Goal: Task Accomplishment & Management: Complete application form

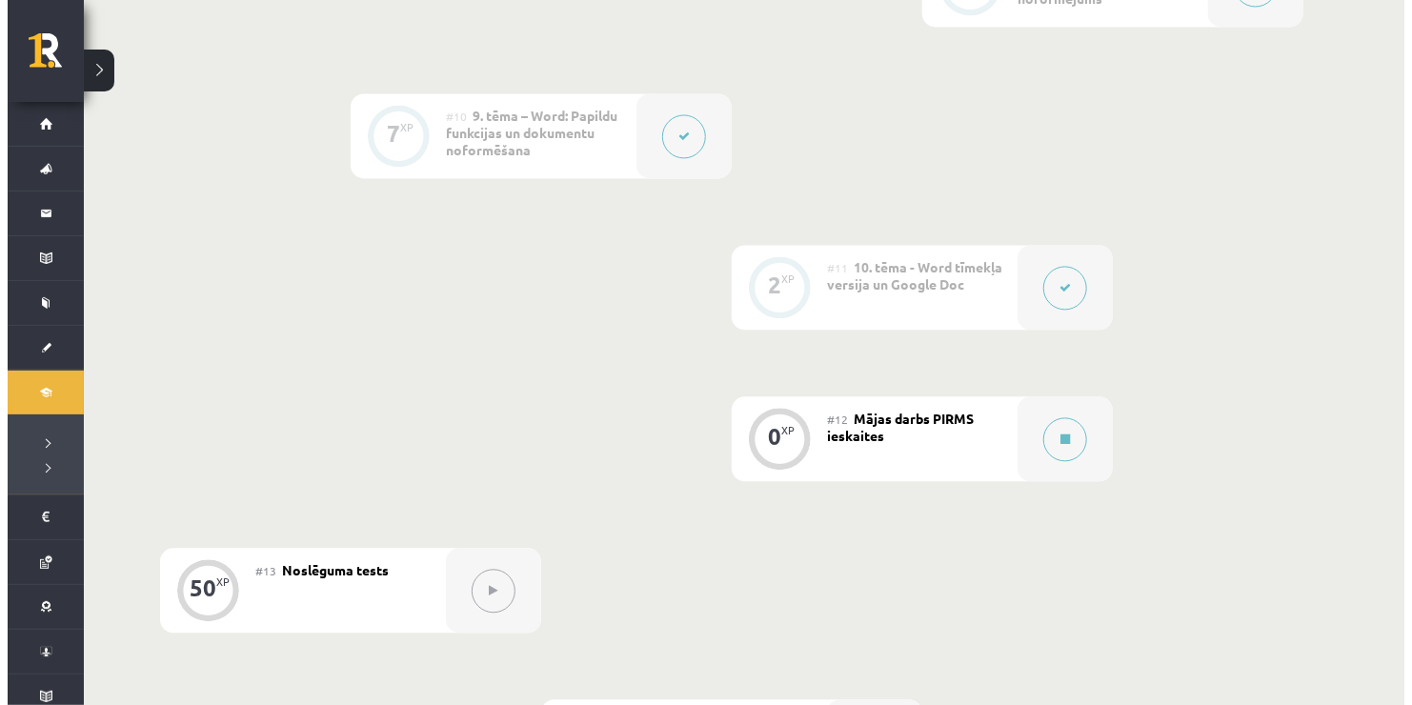
scroll to position [1941, 0]
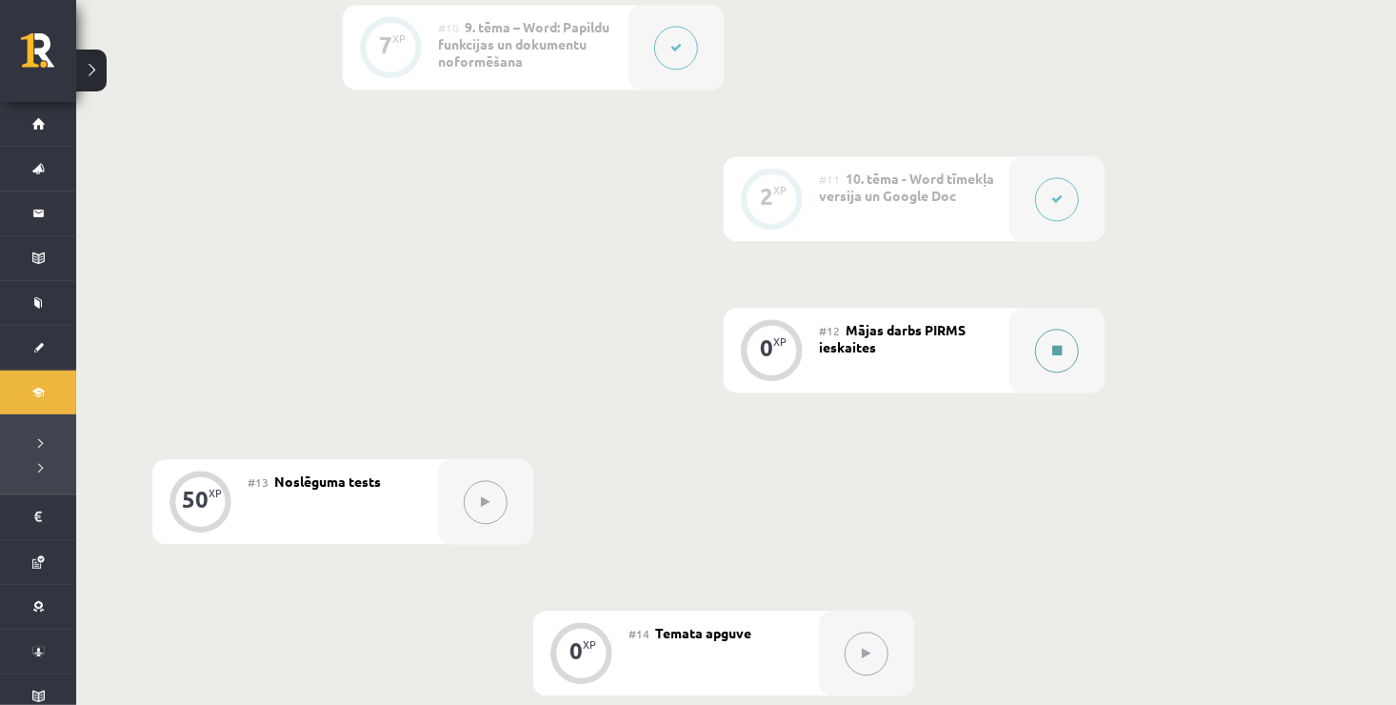
click at [1065, 365] on button at bounding box center [1057, 351] width 44 height 44
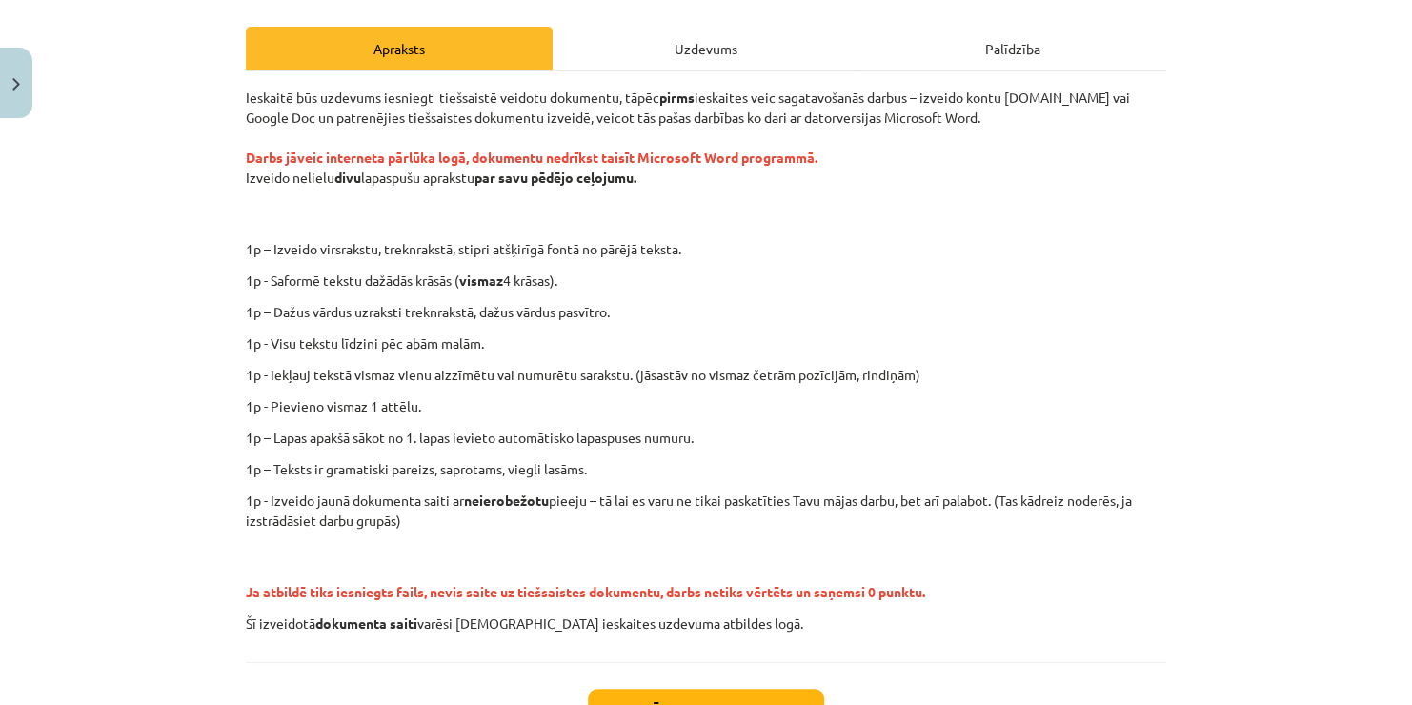
scroll to position [305, 0]
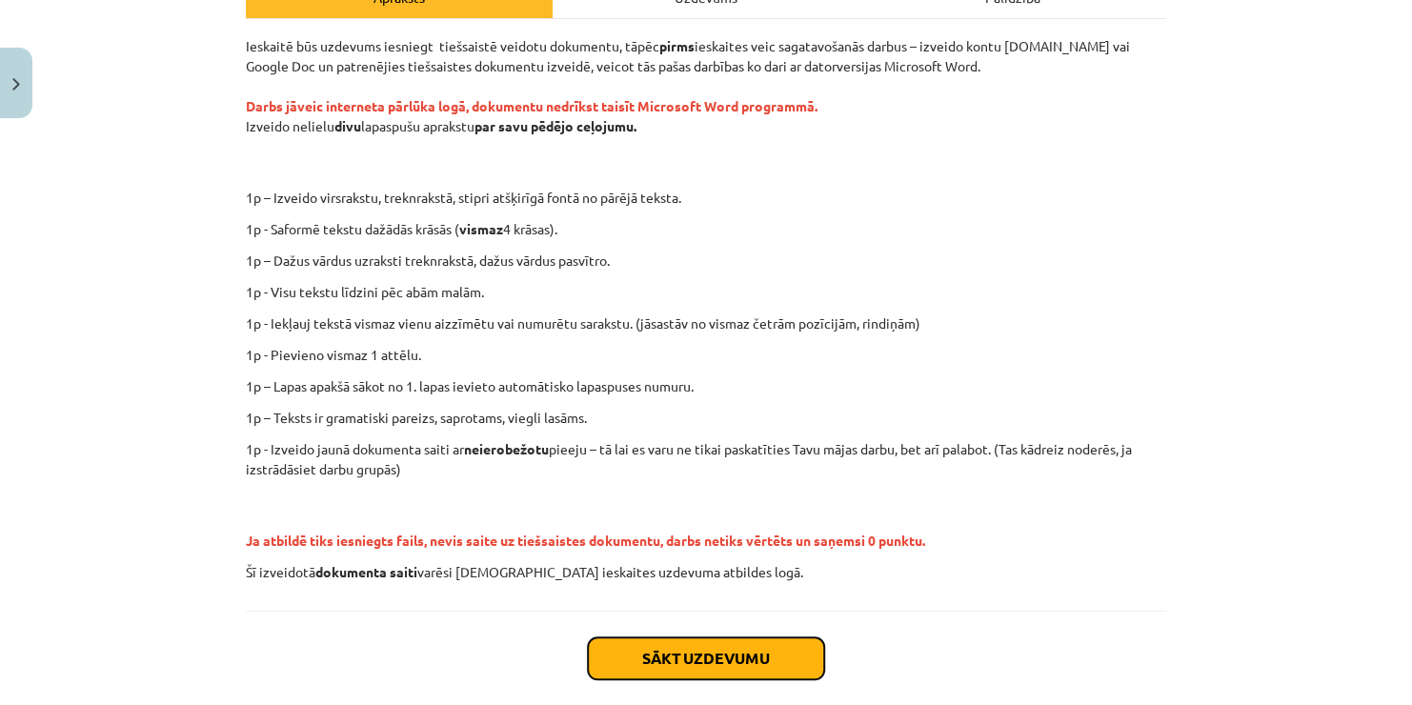
click at [804, 657] on button "Sākt uzdevumu" at bounding box center [706, 658] width 236 height 42
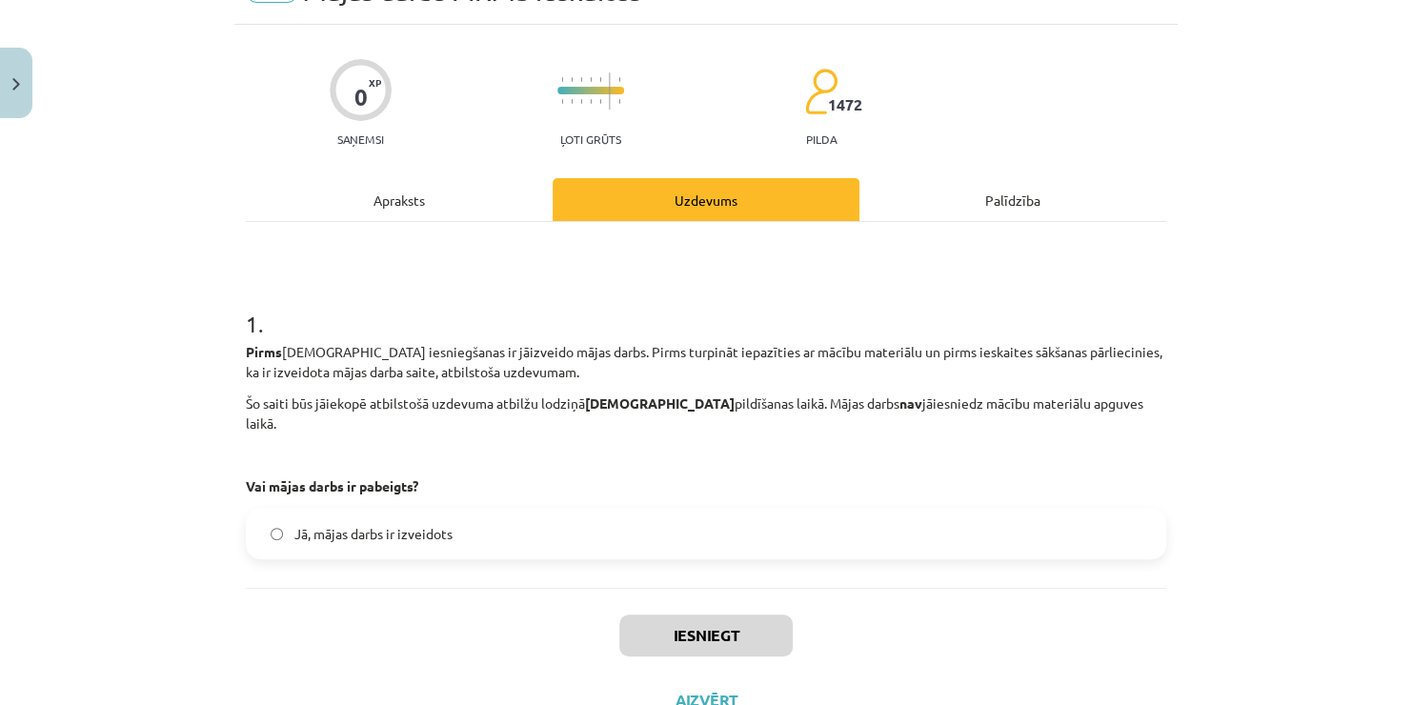
scroll to position [48, 0]
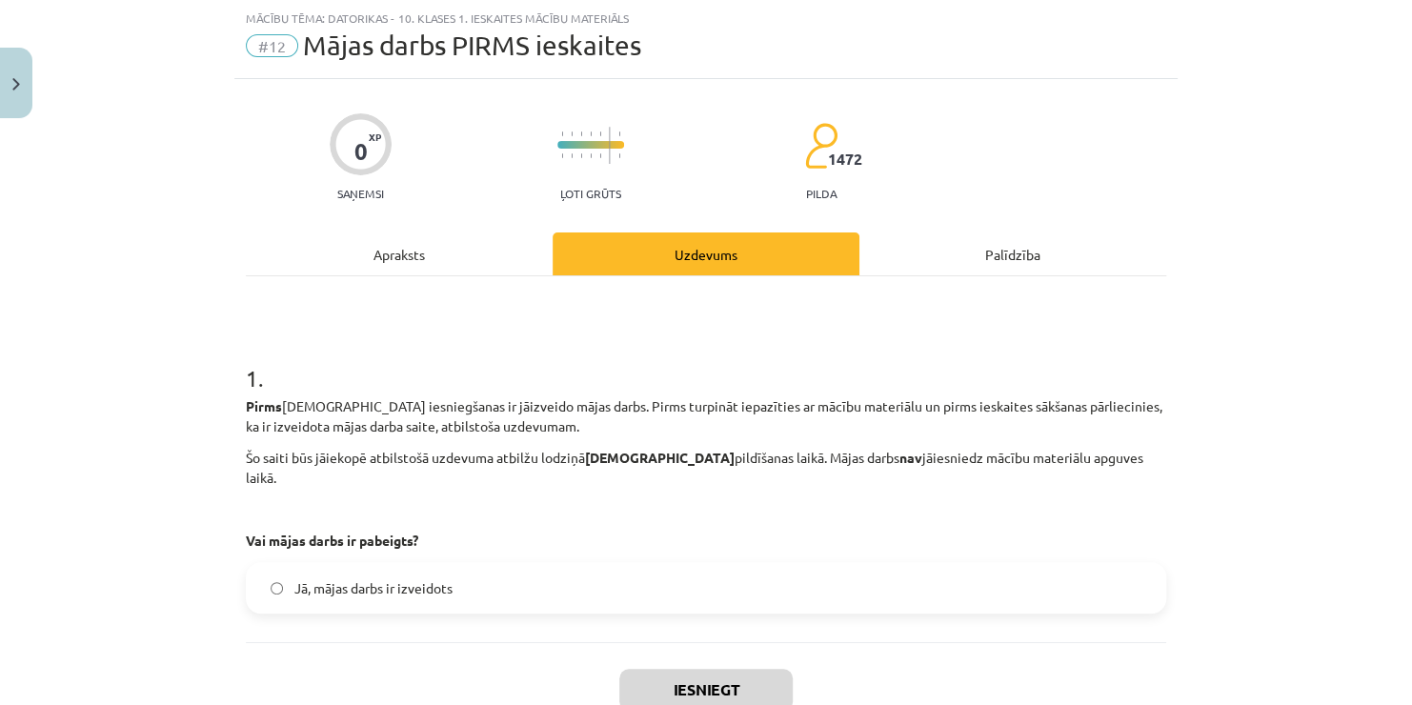
click at [702, 594] on div "1 . Pirms ieskaites iesniegšanas ir jāizveido mājas darbs. Pirms turpināt iepaz…" at bounding box center [706, 459] width 920 height 366
click at [700, 591] on label "Jā, mājas darbs ir izveidots" at bounding box center [706, 588] width 916 height 48
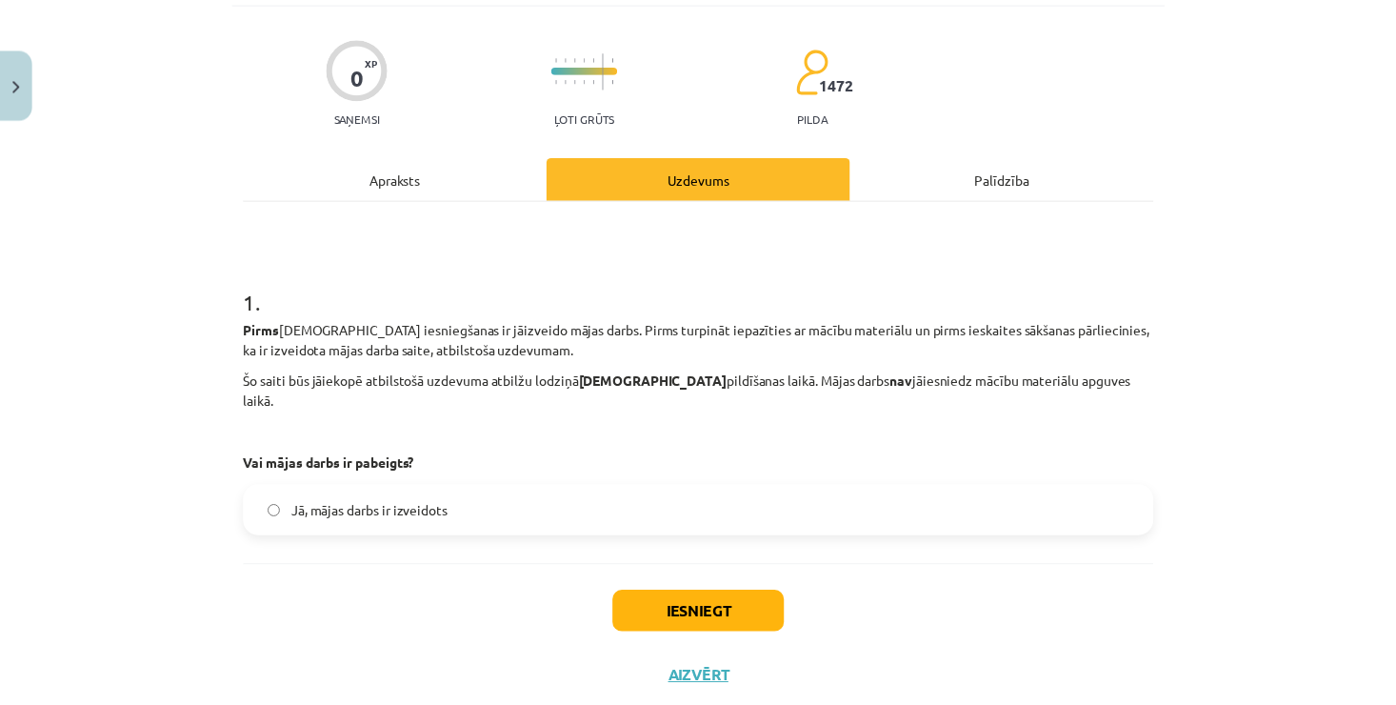
scroll to position [156, 0]
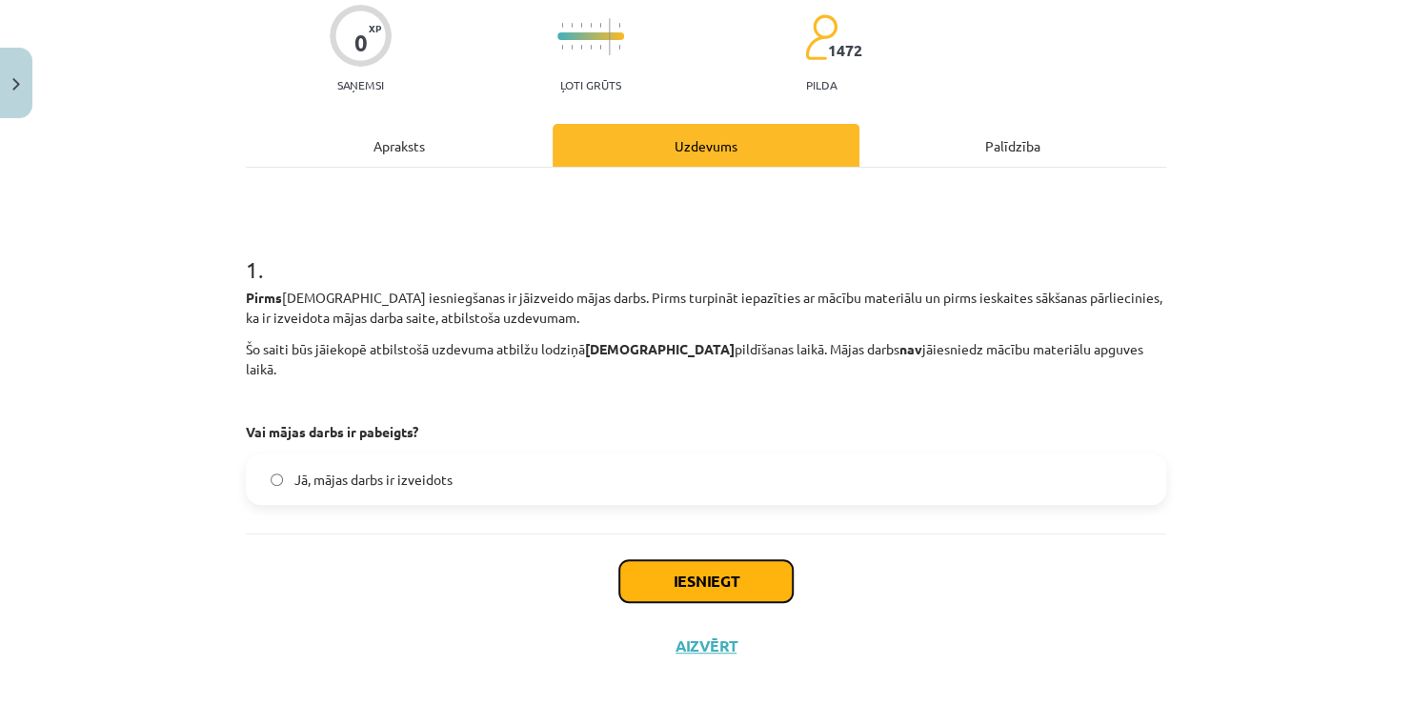
click at [740, 563] on button "Iesniegt" at bounding box center [705, 581] width 173 height 42
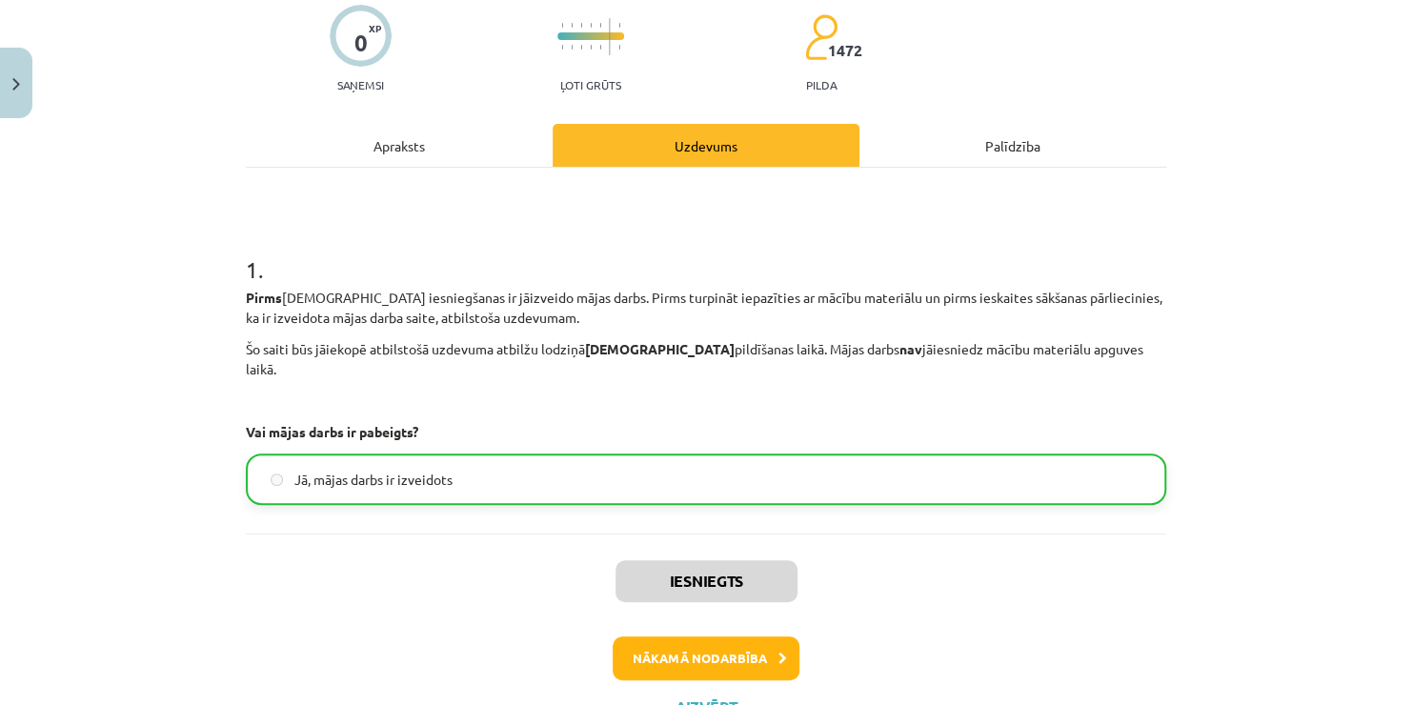
click at [711, 675] on div "Iesniegts Nākamā nodarbība Aizvērt" at bounding box center [706, 630] width 920 height 194
click at [679, 675] on button "Aizvērt" at bounding box center [706, 706] width 72 height 19
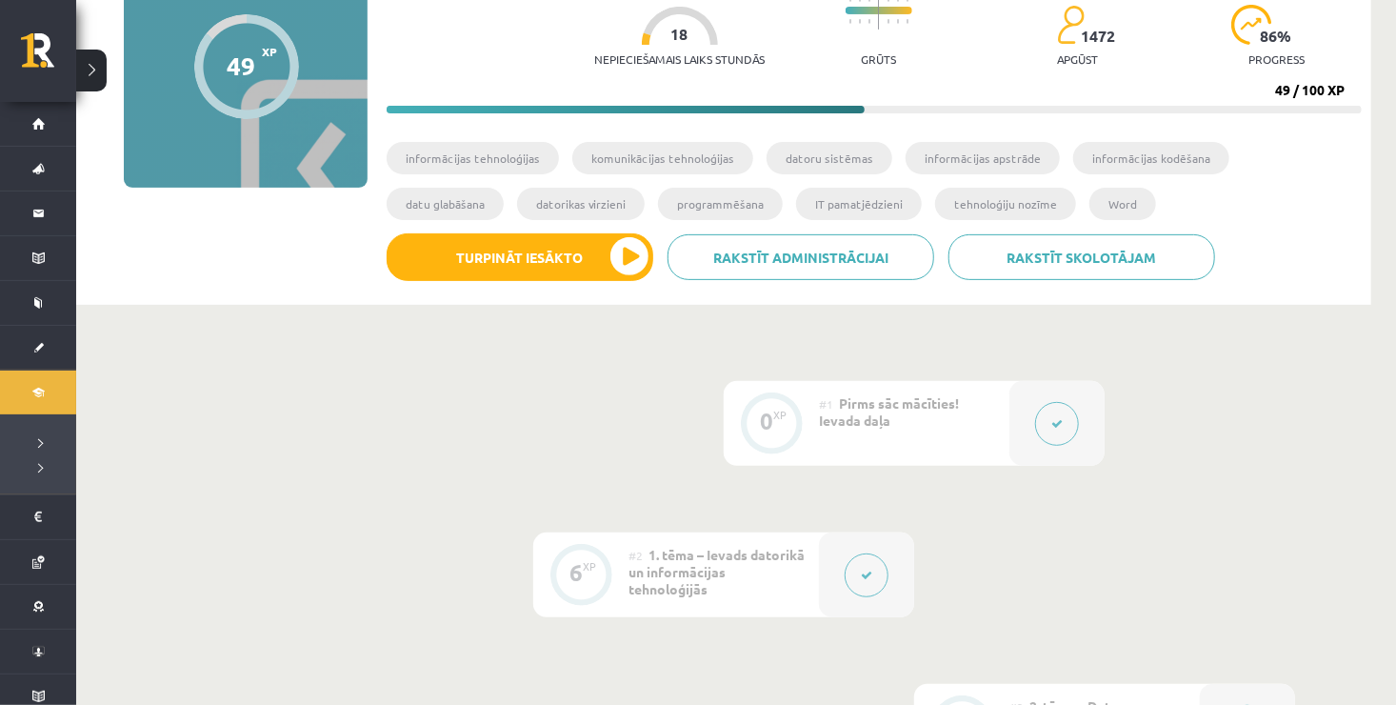
scroll to position [114, 0]
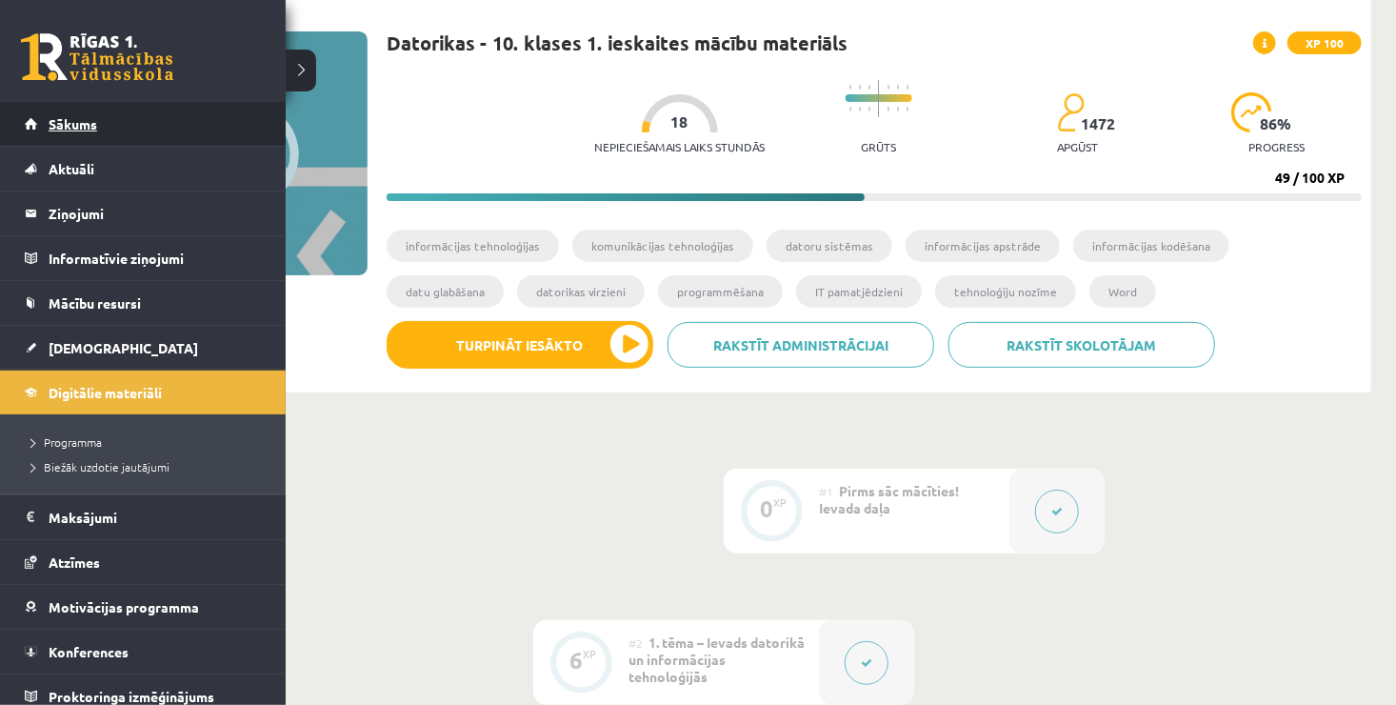
click at [127, 130] on link "Sākums" at bounding box center [143, 124] width 237 height 44
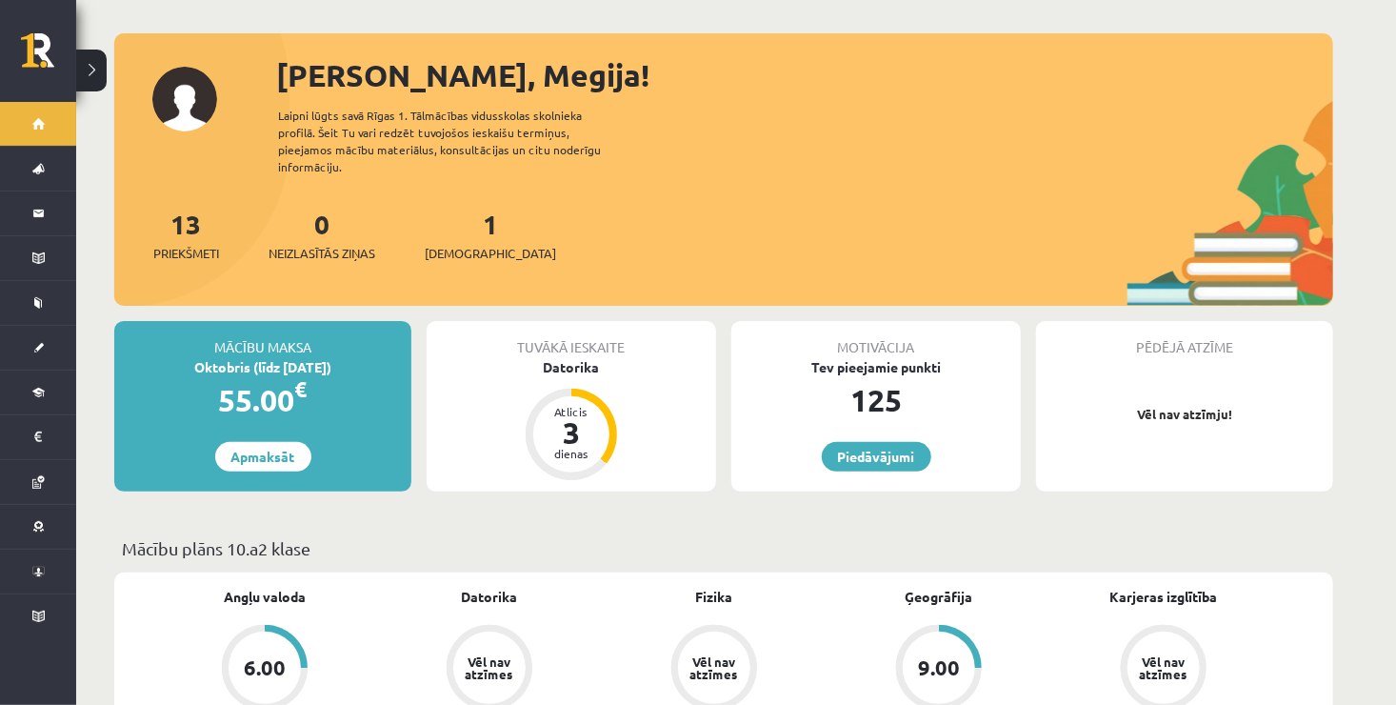
scroll to position [114, 0]
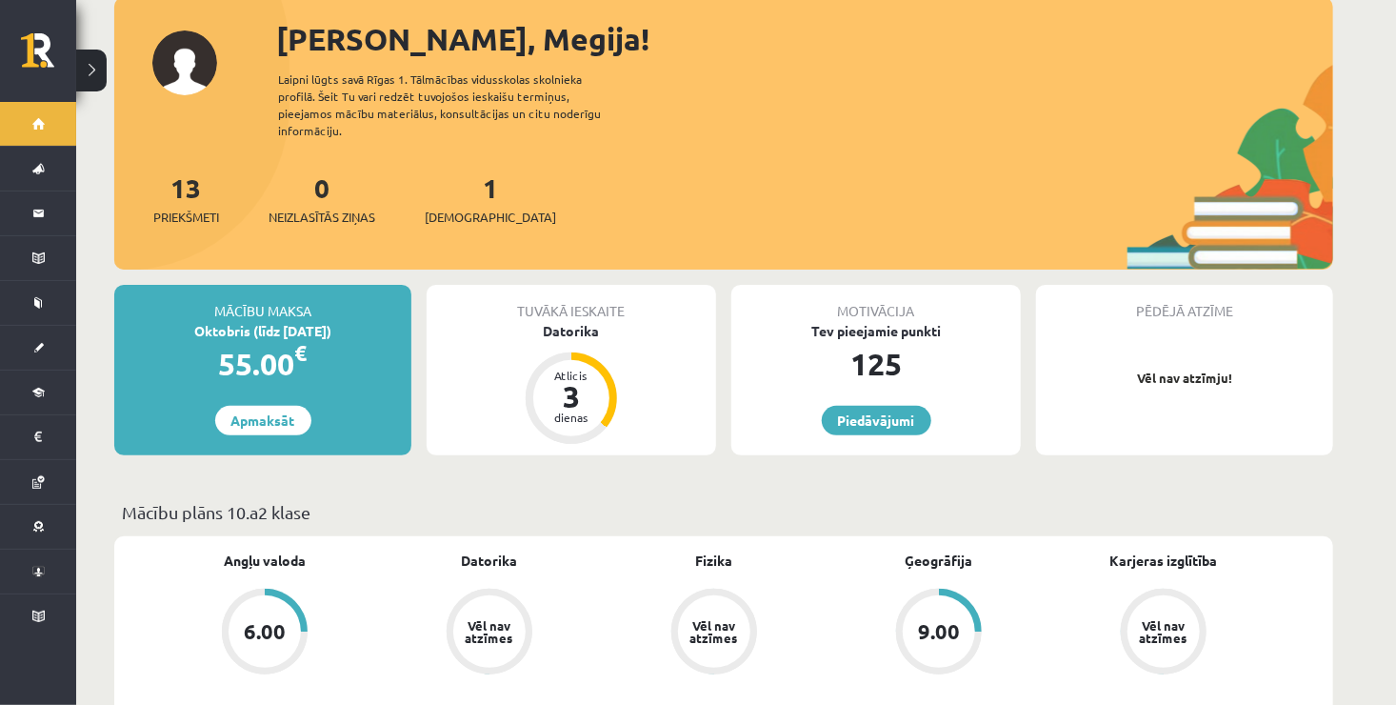
click at [373, 341] on div "55.00 €" at bounding box center [262, 364] width 297 height 46
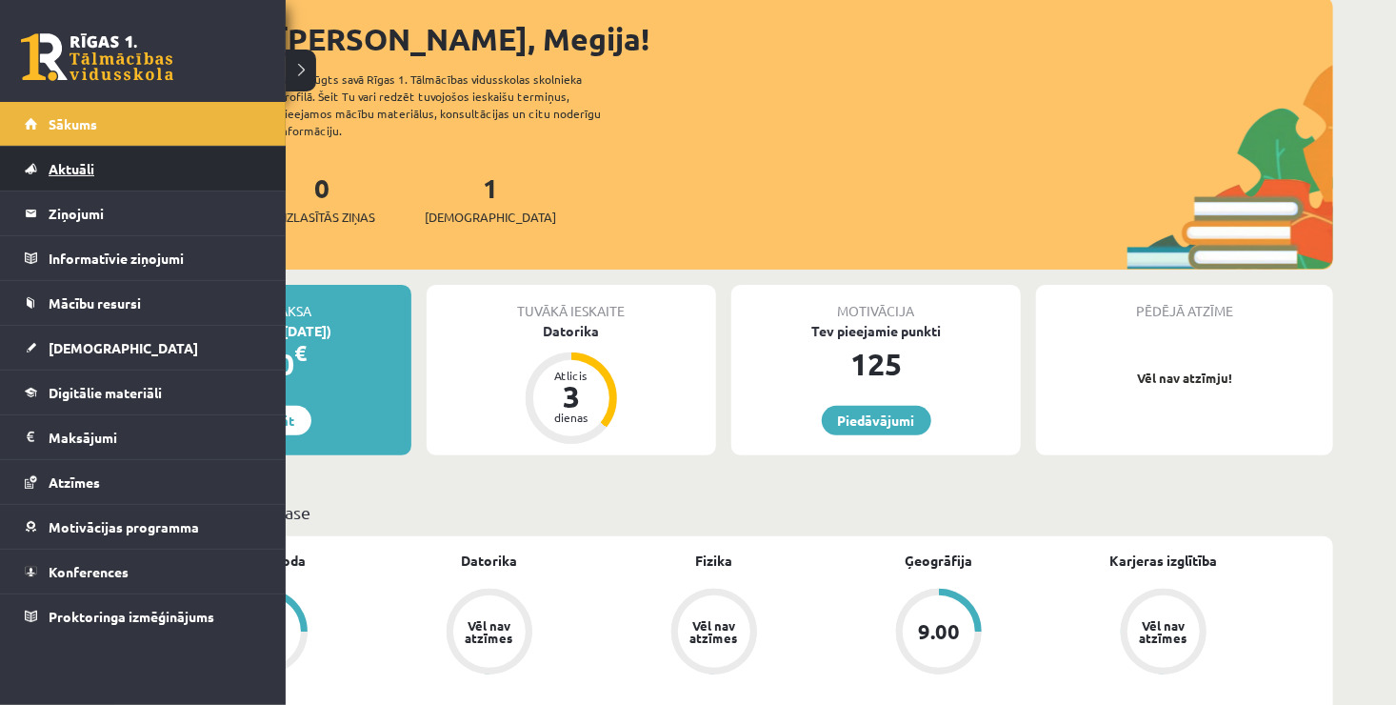
click at [218, 164] on link "Aktuāli" at bounding box center [143, 169] width 237 height 44
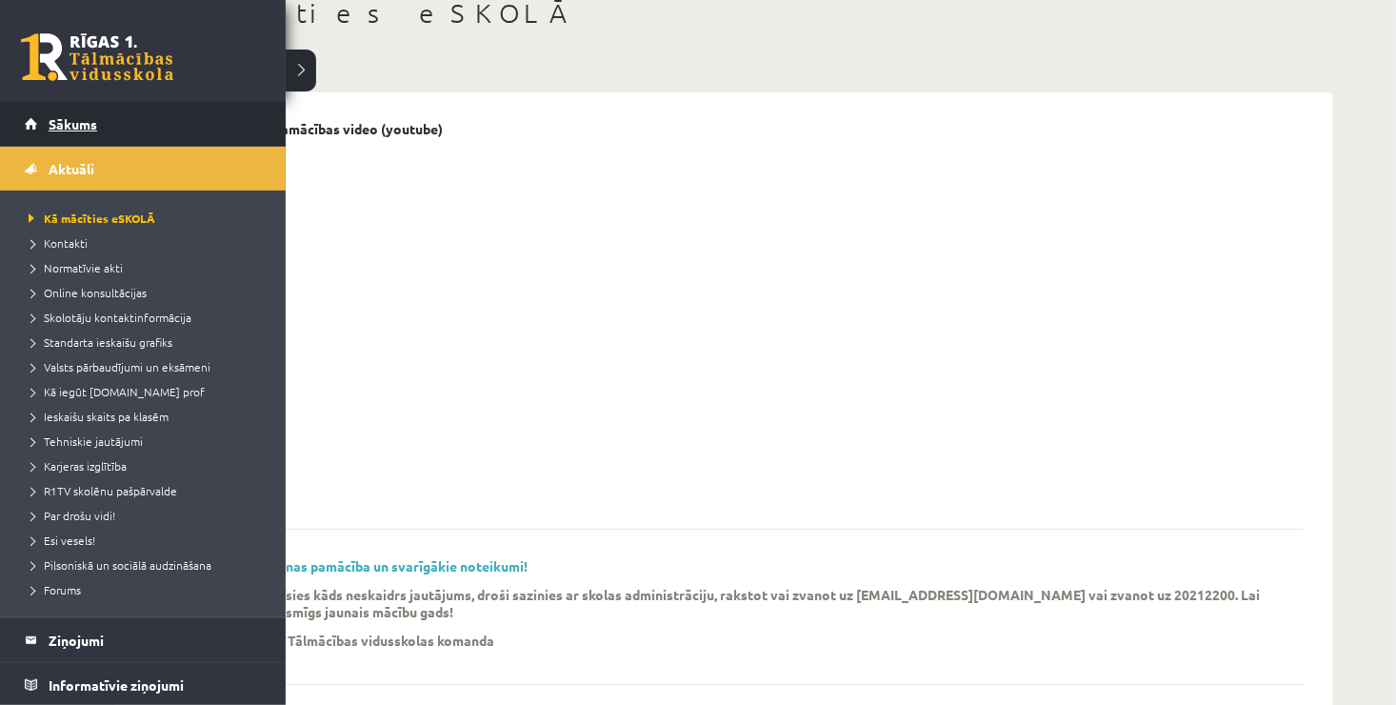
click at [150, 141] on link "Sākums" at bounding box center [143, 124] width 237 height 44
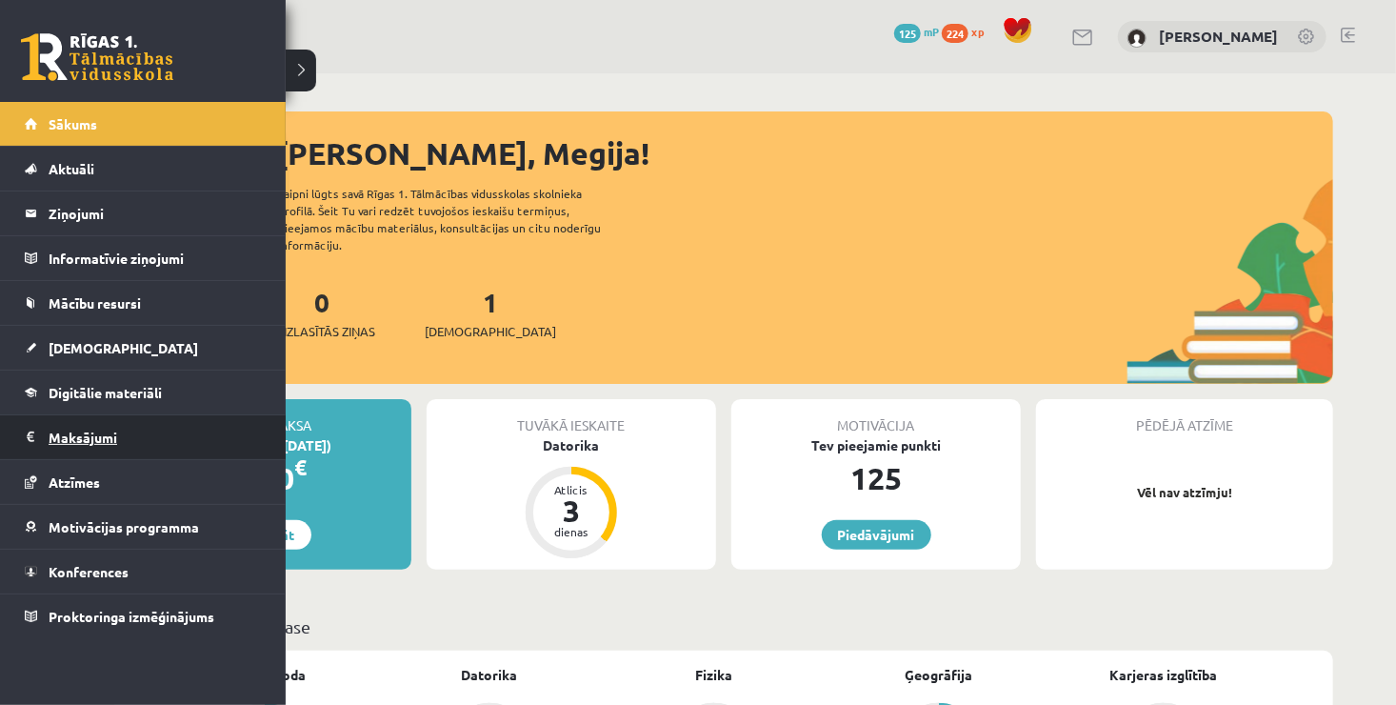
click at [58, 432] on legend "Maksājumi 0" at bounding box center [155, 437] width 213 height 44
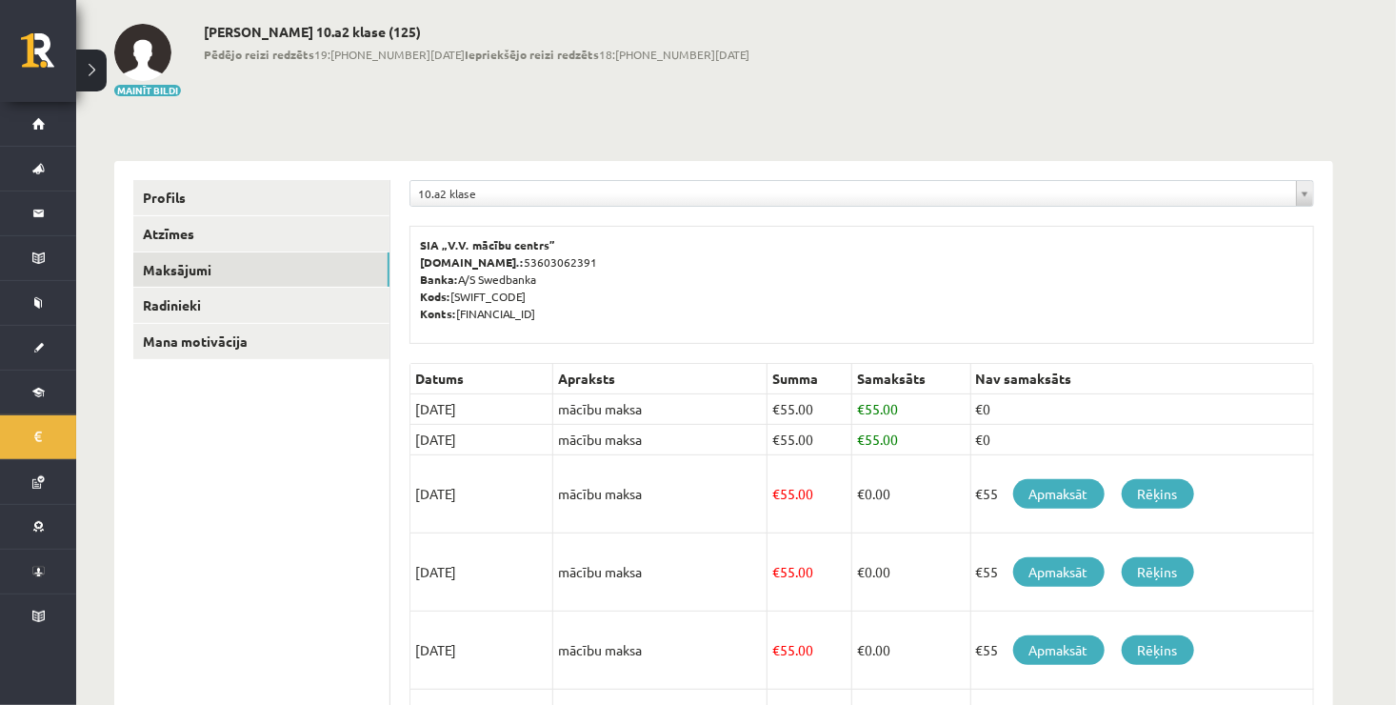
scroll to position [11, 0]
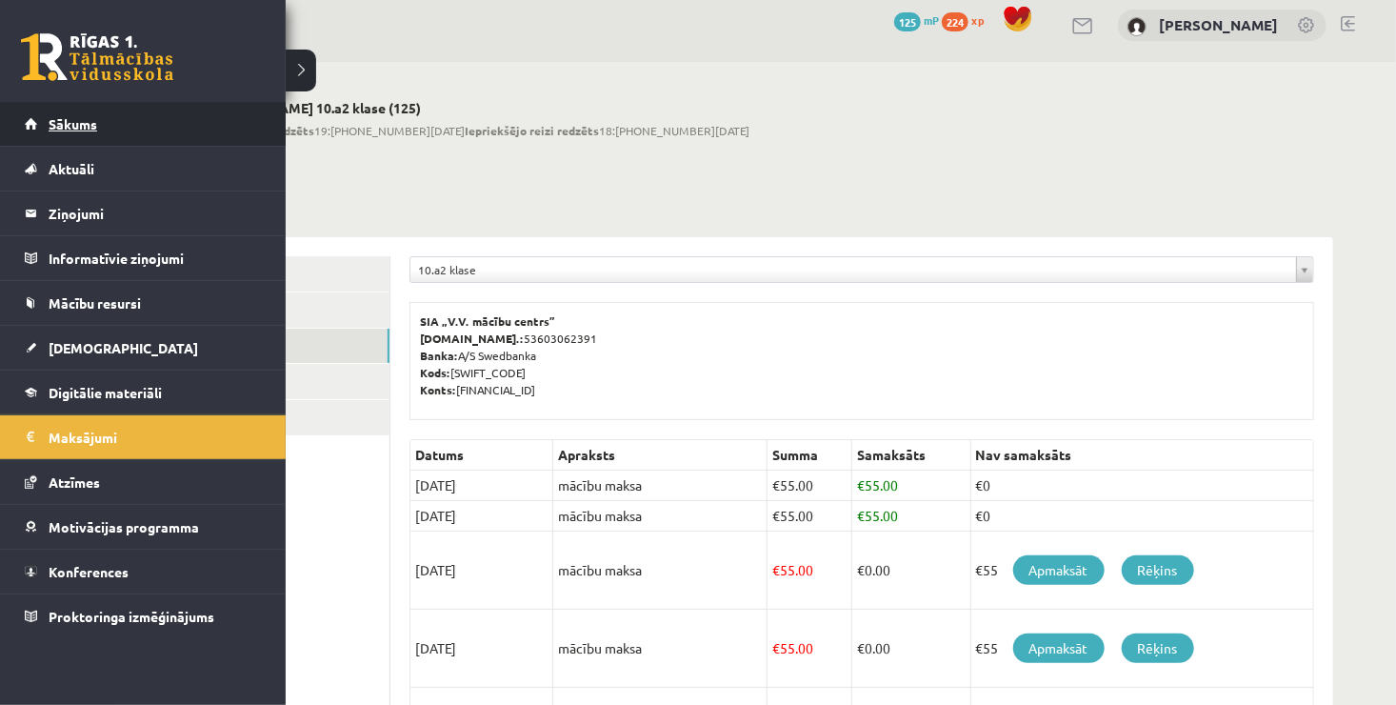
click at [88, 123] on span "Sākums" at bounding box center [73, 123] width 49 height 17
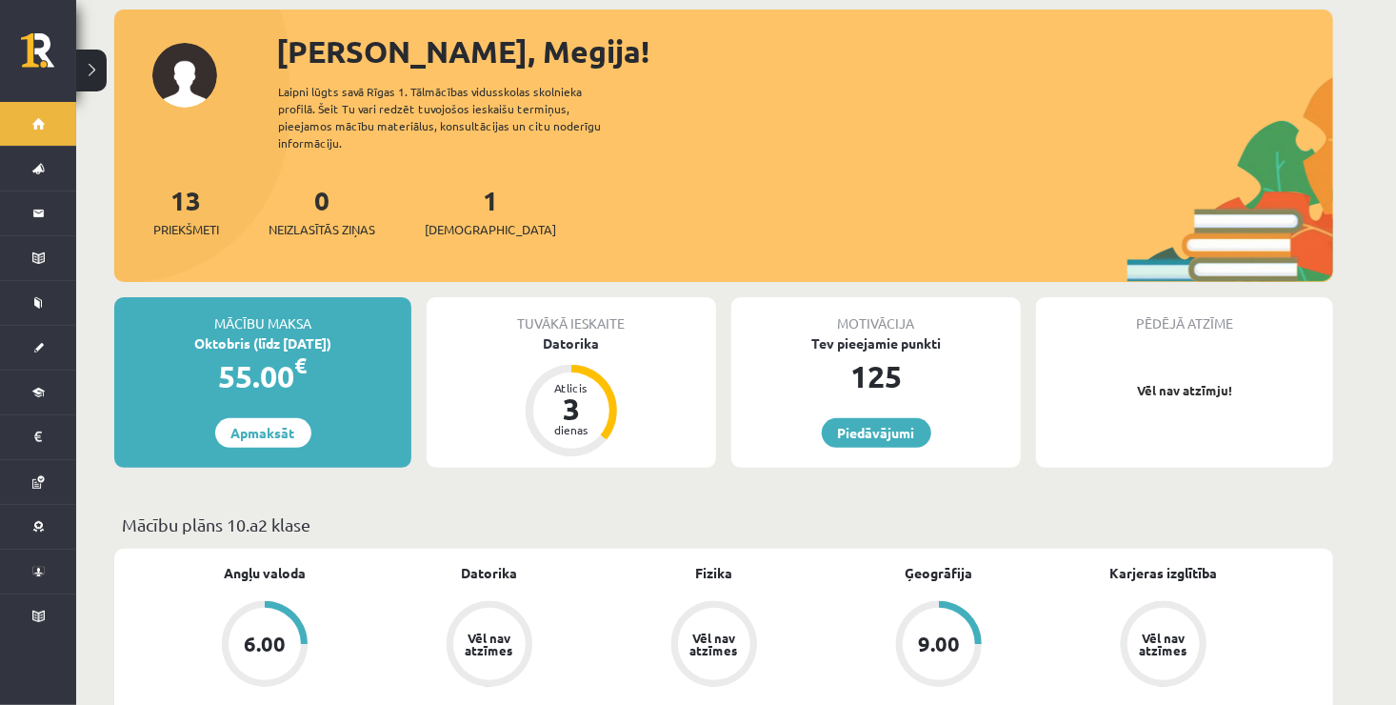
scroll to position [101, 0]
